Goal: Transaction & Acquisition: Purchase product/service

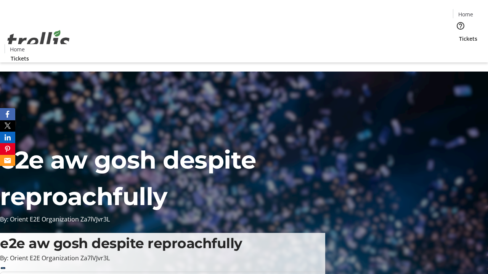
click at [459, 35] on span "Tickets" at bounding box center [468, 39] width 18 height 8
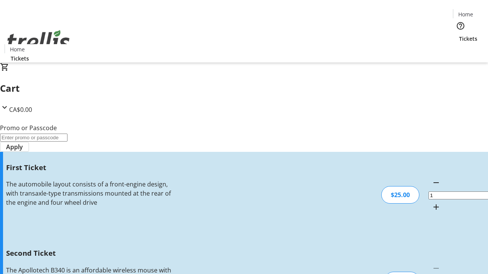
type input "2"
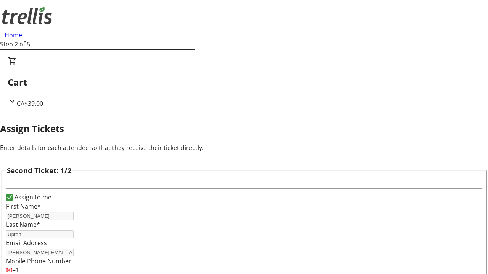
type input "[PERSON_NAME]"
type input "Upton"
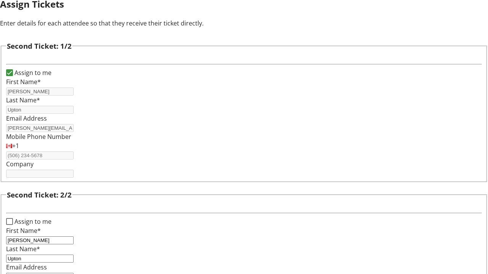
type input "[PERSON_NAME][EMAIL_ADDRESS][DOMAIN_NAME]"
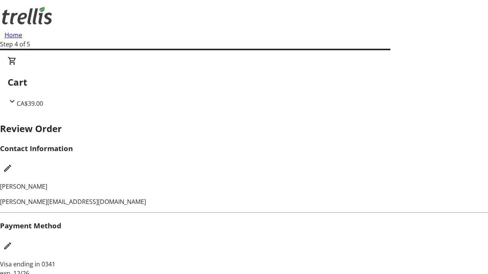
click at [12, 164] on mat-icon "Edit Contact Information" at bounding box center [7, 168] width 9 height 9
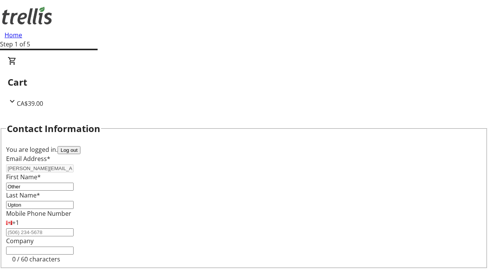
type input "Other"
type input "Name"
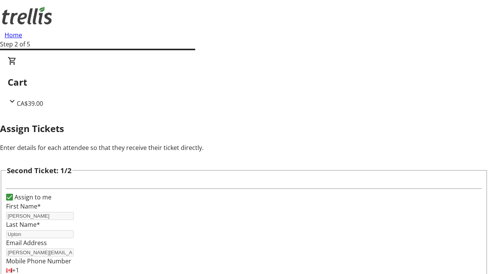
scroll to position [90, 0]
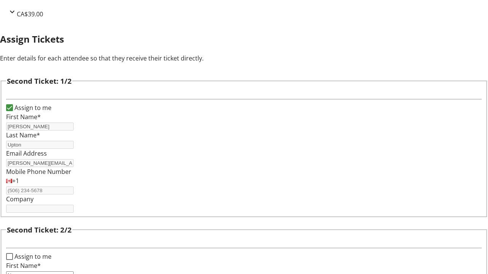
type input "Name"
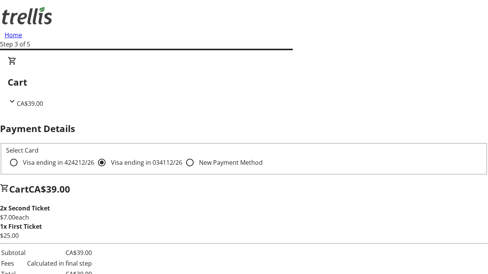
click at [21, 155] on input "Visa ending in 4242 12/26" at bounding box center [13, 162] width 15 height 15
radio input "true"
